Goal: Task Accomplishment & Management: Use online tool/utility

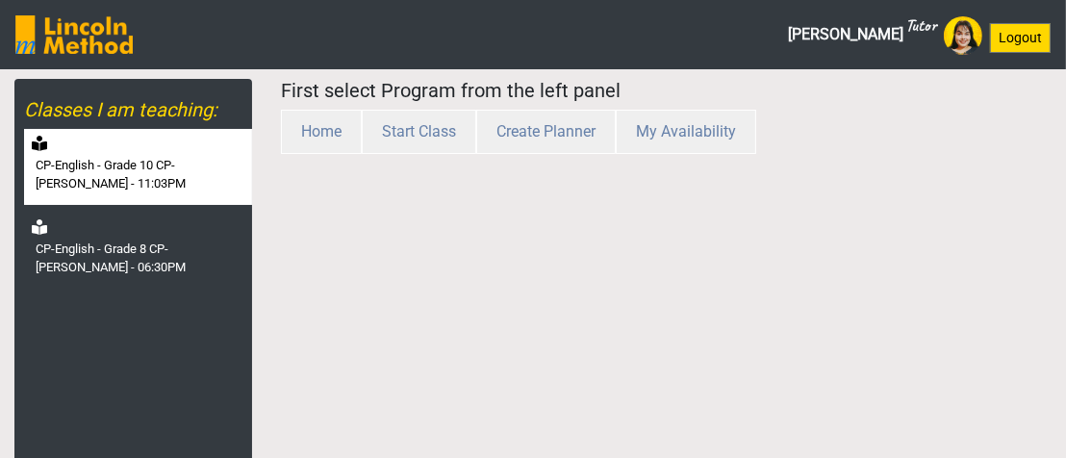
click at [163, 163] on label "CP-English - Grade 10 CP-[PERSON_NAME] - 11:03PM" at bounding box center [142, 175] width 213 height 38
select select "month"
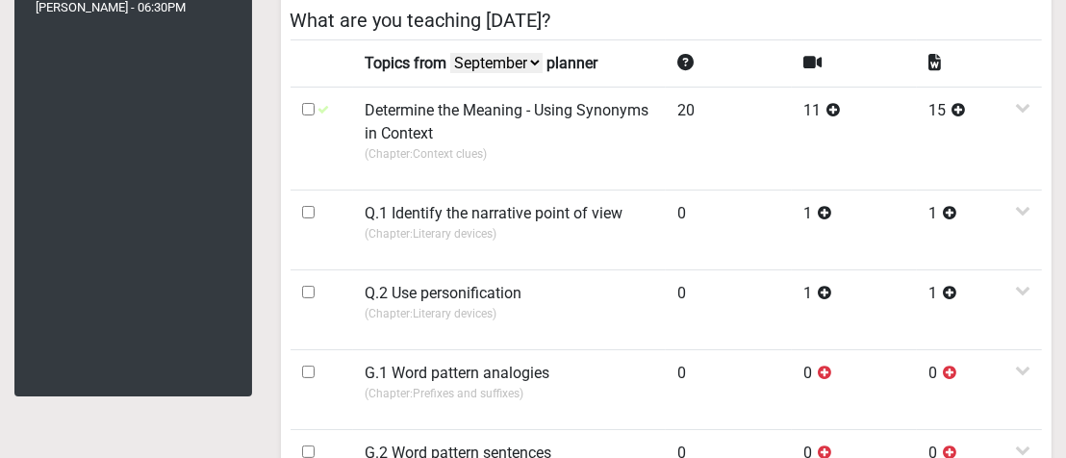
scroll to position [289, 0]
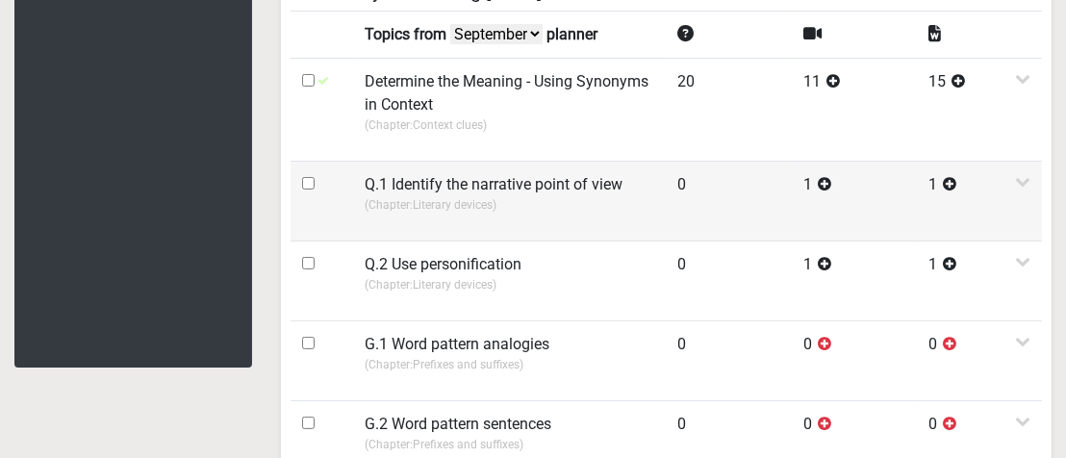
click at [308, 181] on input "checkbox" at bounding box center [308, 183] width 13 height 13
checkbox input "true"
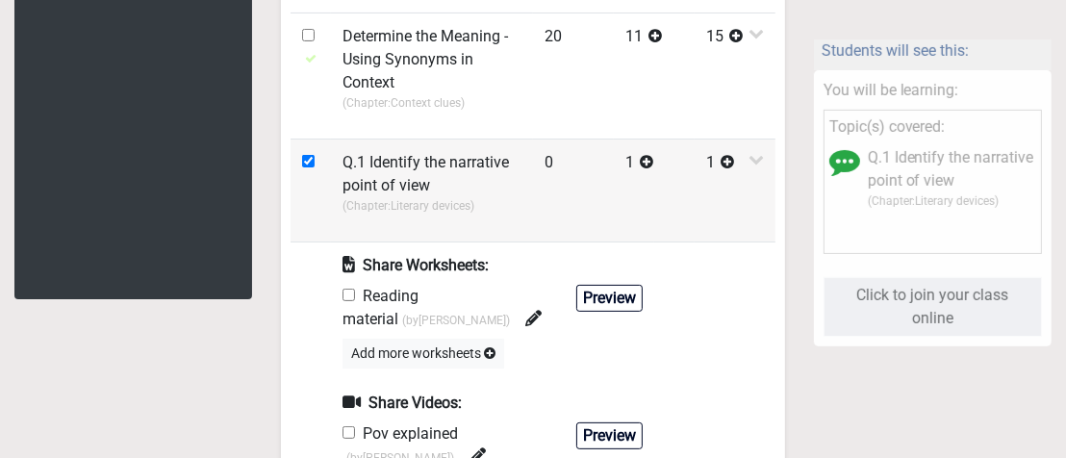
scroll to position [385, 0]
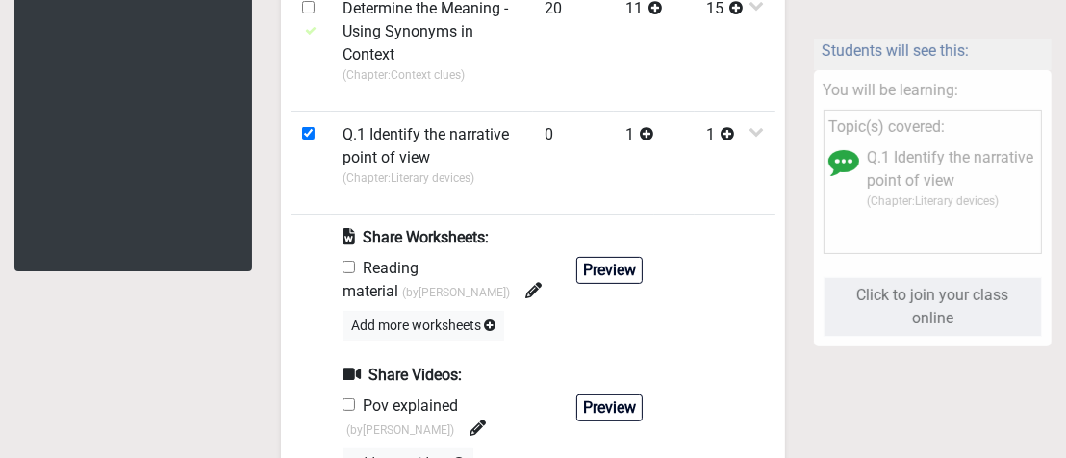
click at [342, 267] on input "checkbox" at bounding box center [348, 267] width 13 height 13
checkbox input "true"
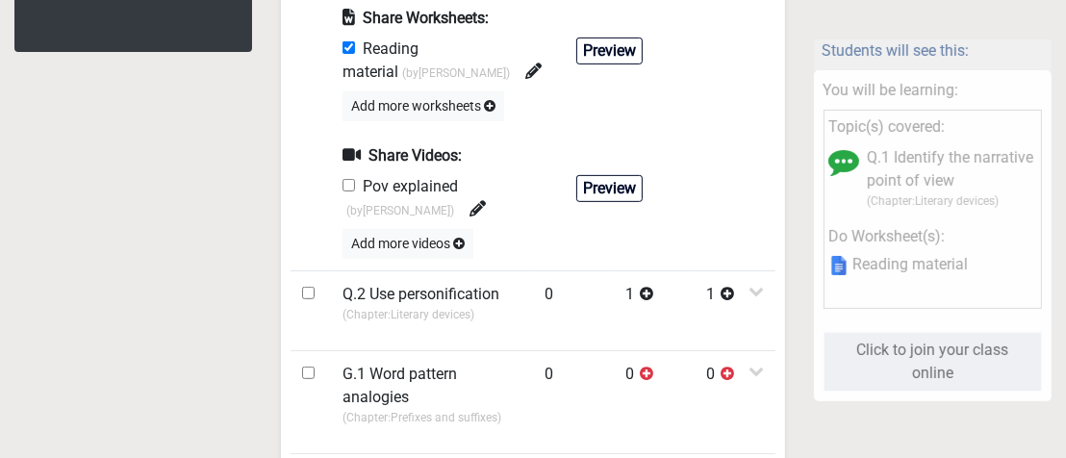
scroll to position [577, 0]
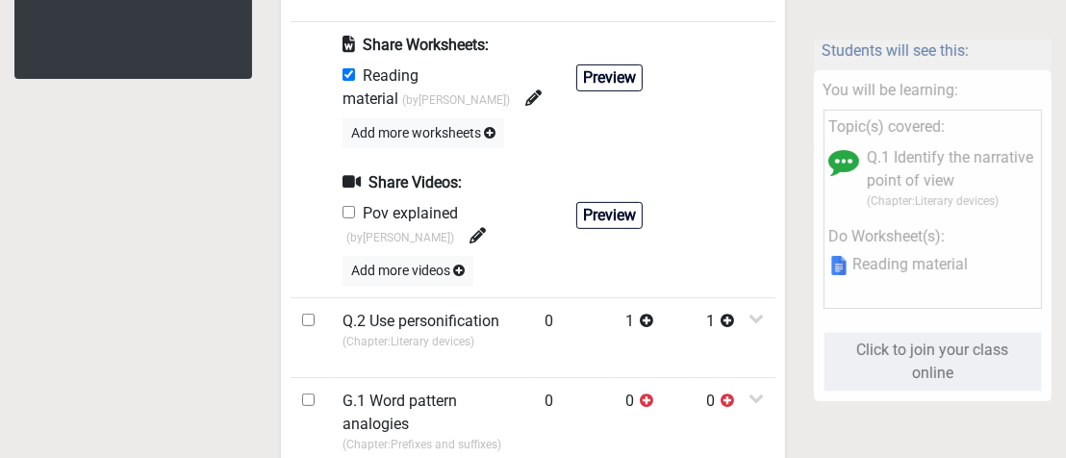
click at [348, 214] on input "checkbox" at bounding box center [348, 212] width 13 height 13
checkbox input "true"
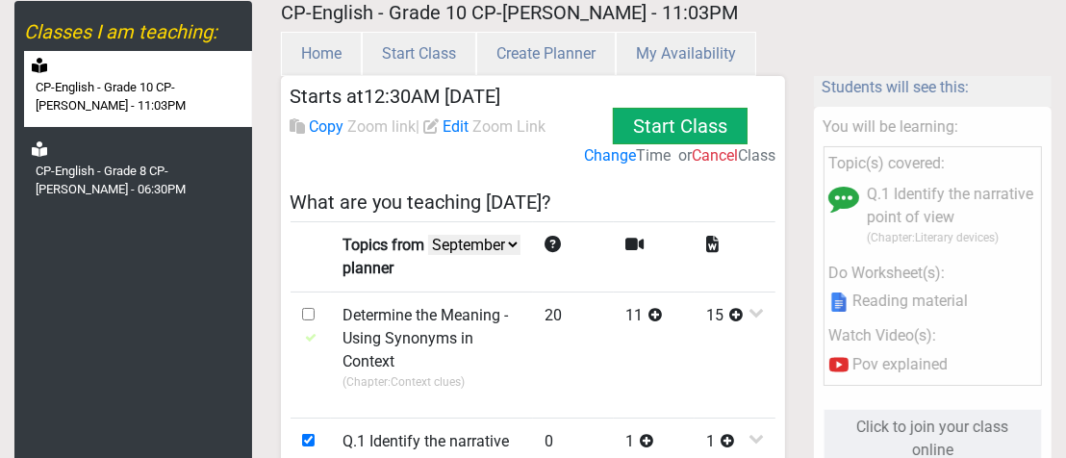
scroll to position [0, 0]
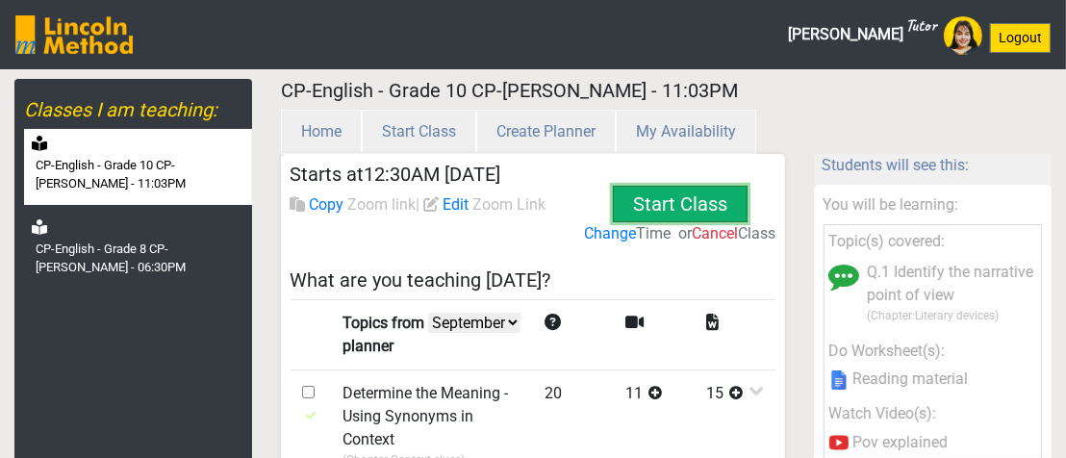
click at [681, 213] on button "Start Class" at bounding box center [680, 204] width 135 height 37
